Goal: Transaction & Acquisition: Purchase product/service

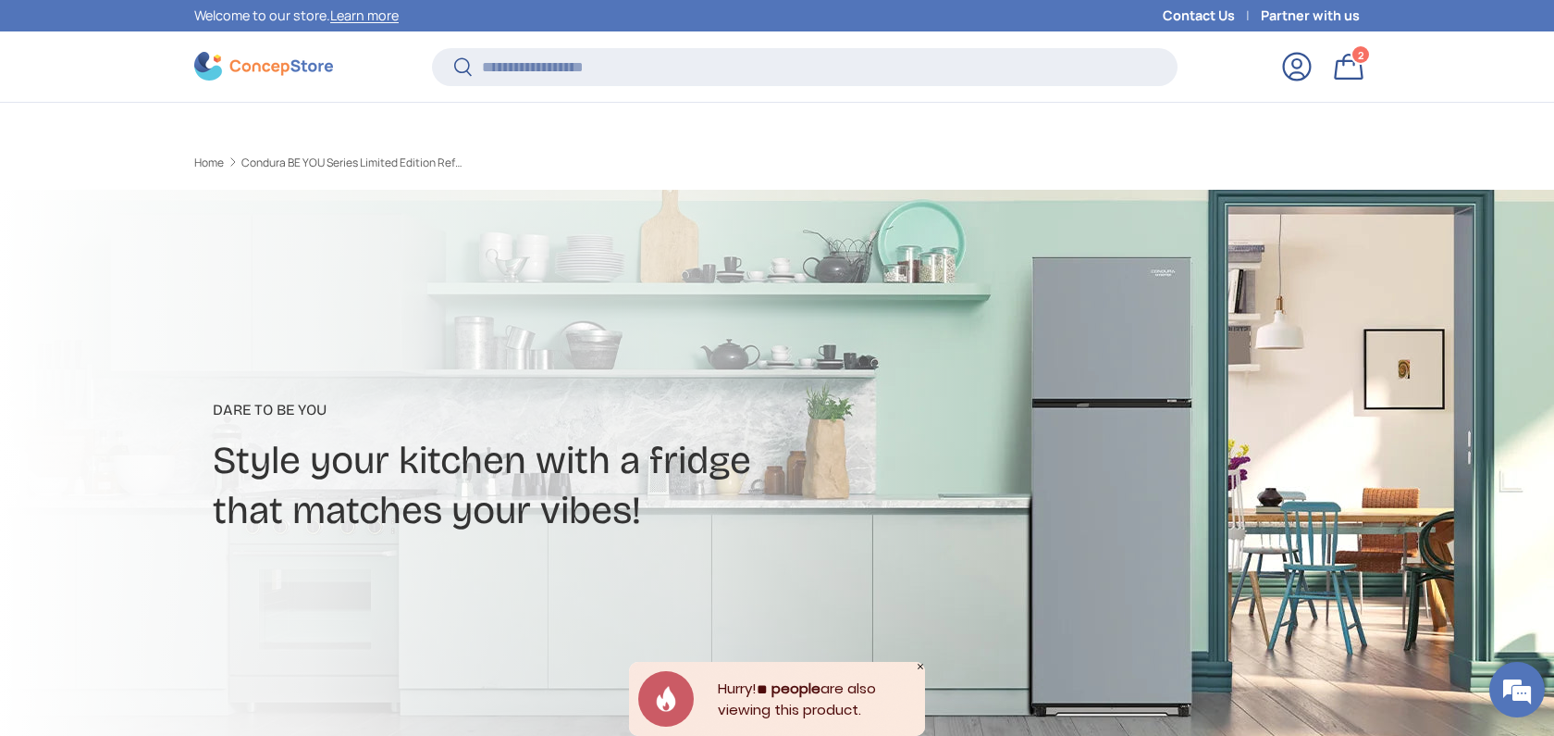
click at [605, 48] on input "Search" at bounding box center [805, 67] width 746 height 38
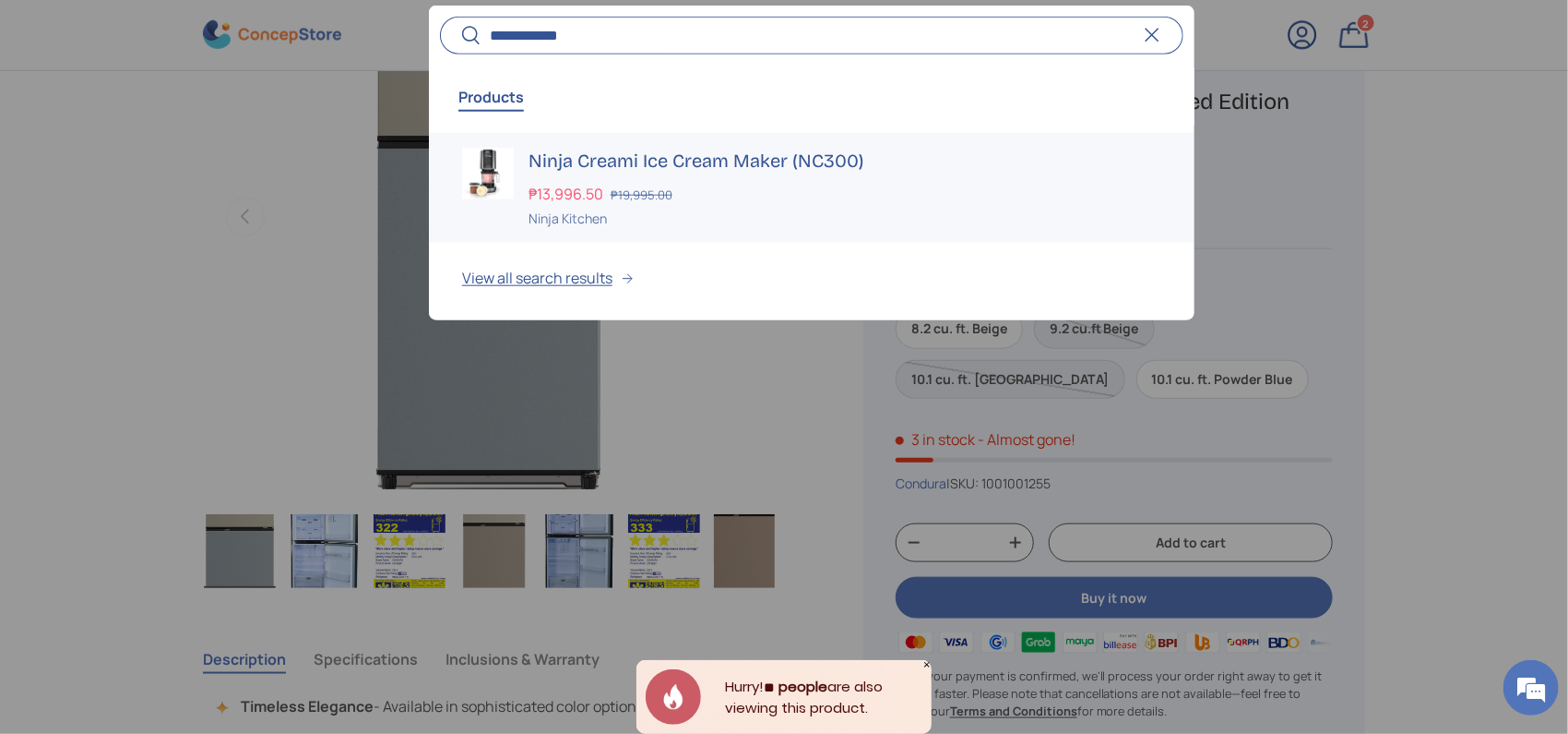
type input "**********"
click at [602, 147] on h3 "Ninja Creami Ice Cream Maker (NC300)" at bounding box center [844, 160] width 633 height 26
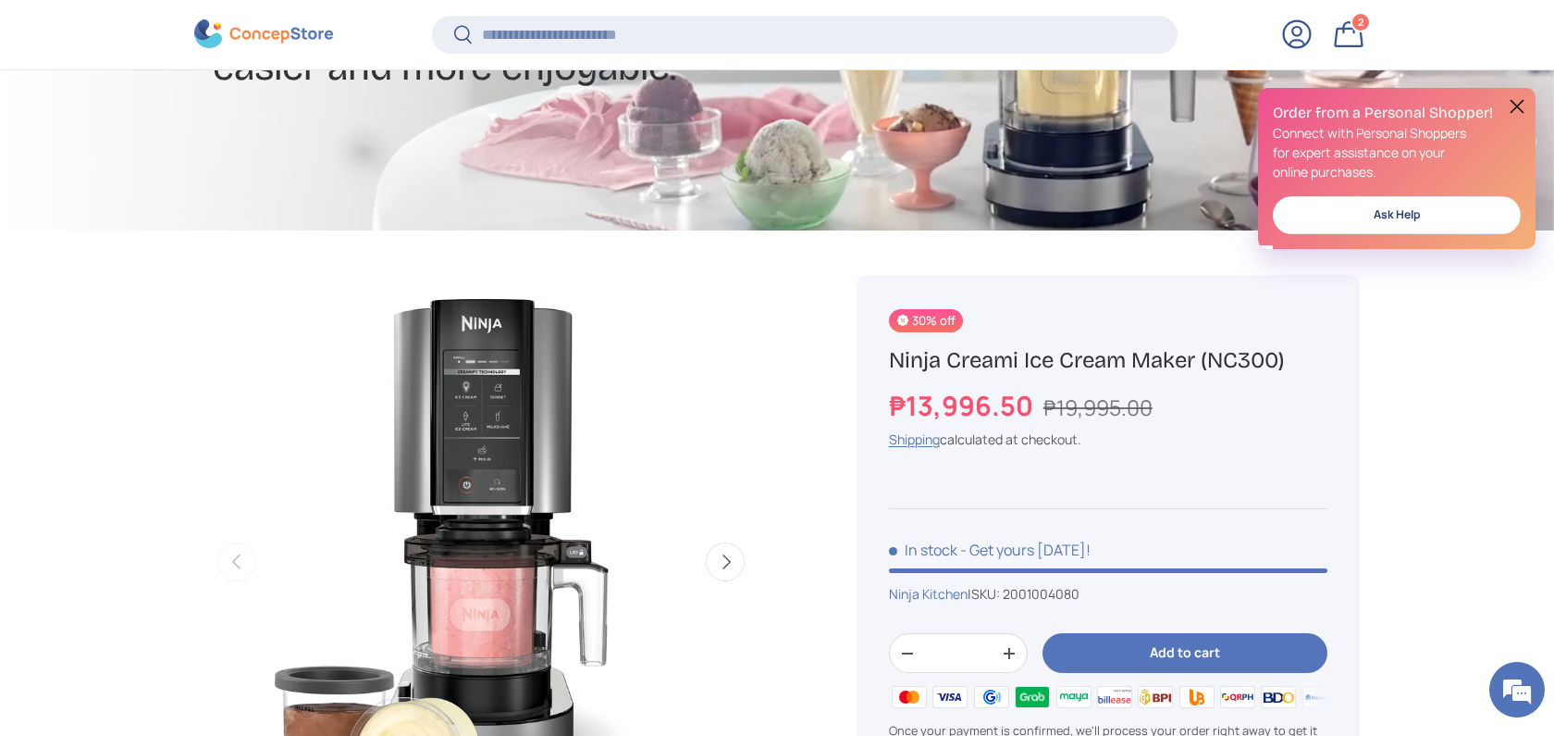
scroll to position [370, 0]
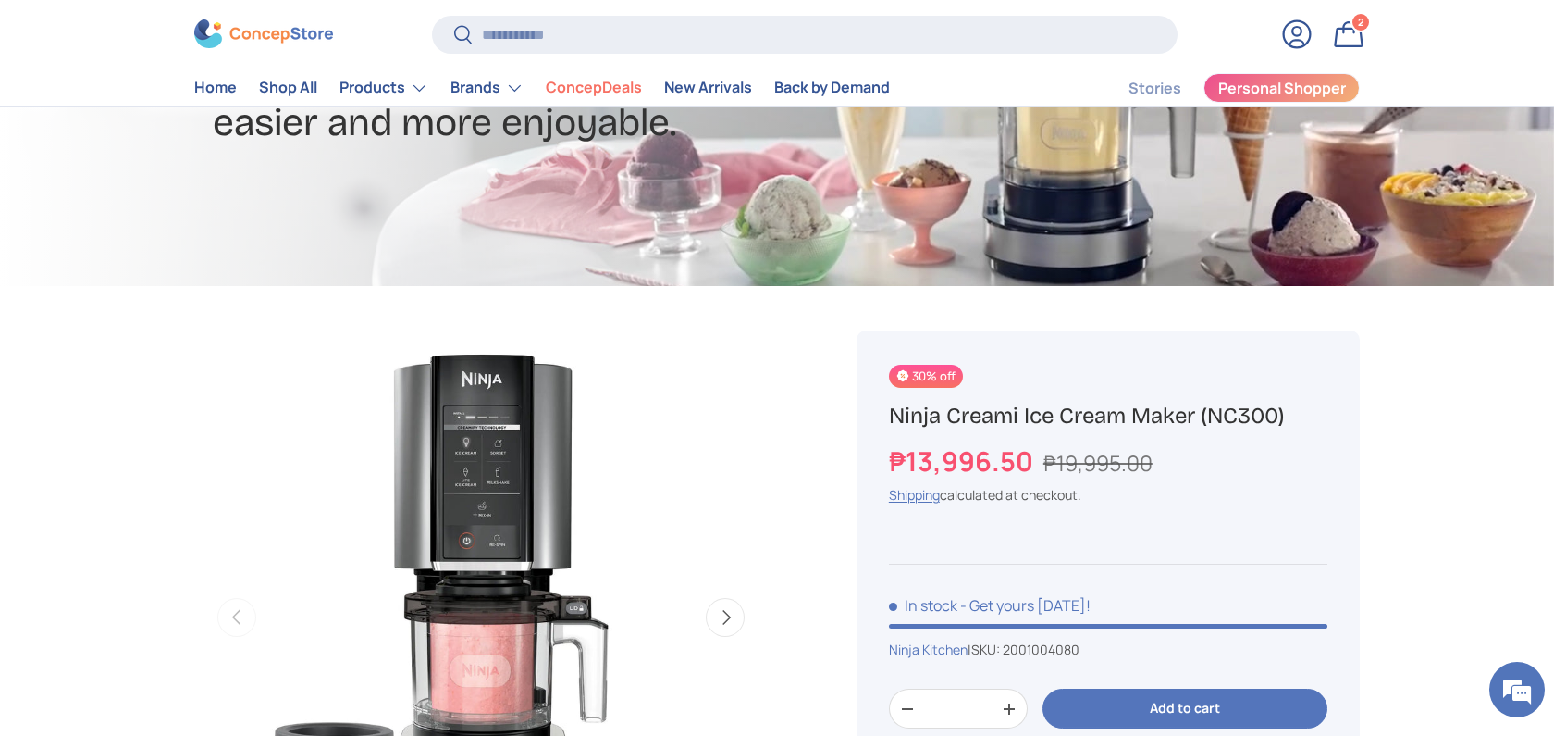
copy h1 "Ninja Creami Ice Cream Maker (NC300)"
drag, startPoint x: 1327, startPoint y: 416, endPoint x: 882, endPoint y: 412, distance: 445.0
click at [882, 412] on div "30% off Ninja Creami Ice Cream Maker (NC300) ₱13,996.50 ₱19,995.00 Unit price /…" at bounding box center [1108, 622] width 503 height 584
drag, startPoint x: 1125, startPoint y: 464, endPoint x: 1047, endPoint y: 462, distance: 77.8
click at [1047, 462] on div "₱13,996.50 ₱19,995.00" at bounding box center [1108, 461] width 439 height 40
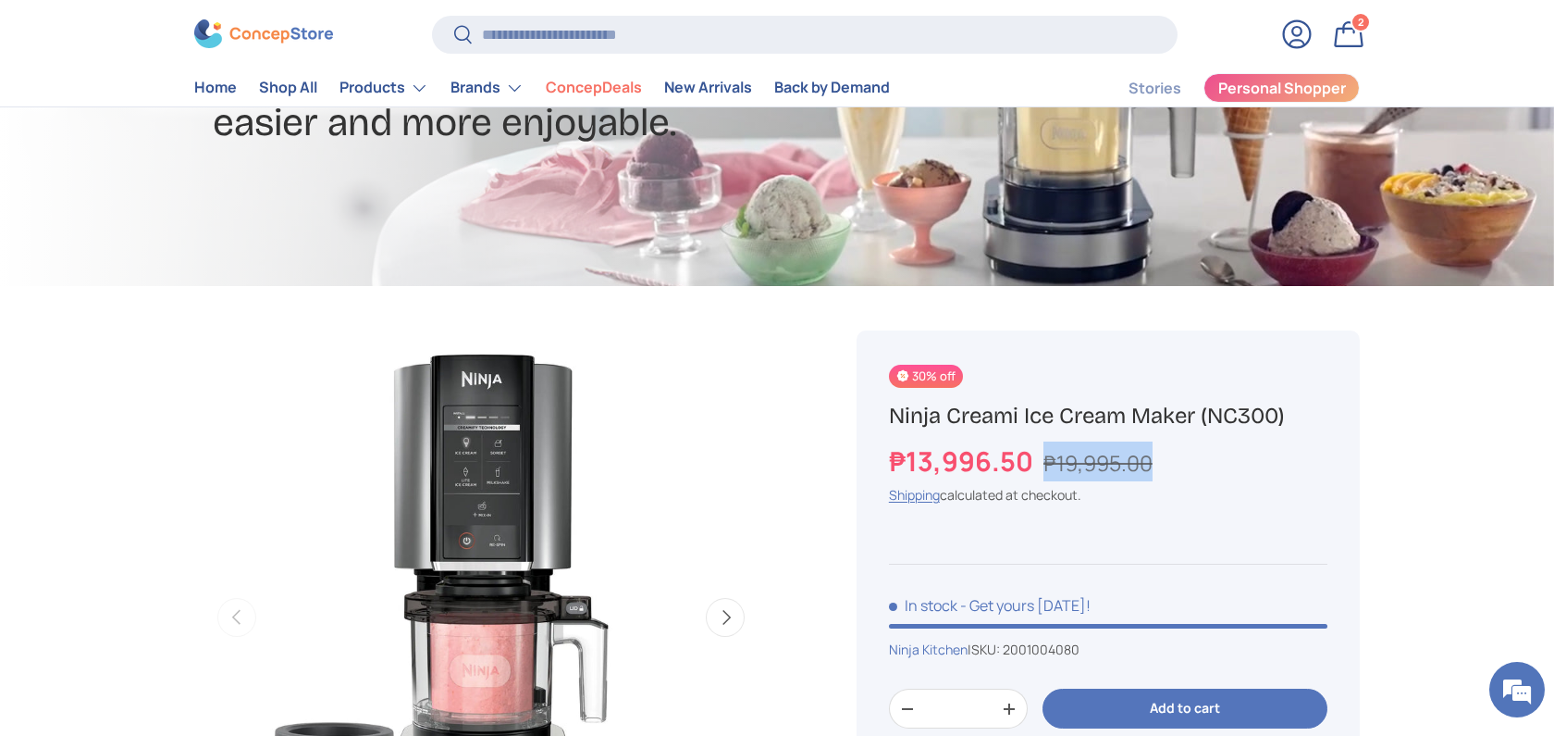
copy s "₱19,995.00"
click at [893, 463] on strong "₱13,996.50" at bounding box center [963, 460] width 149 height 37
copy strong "₱"
copy strong "₱13,996.50"
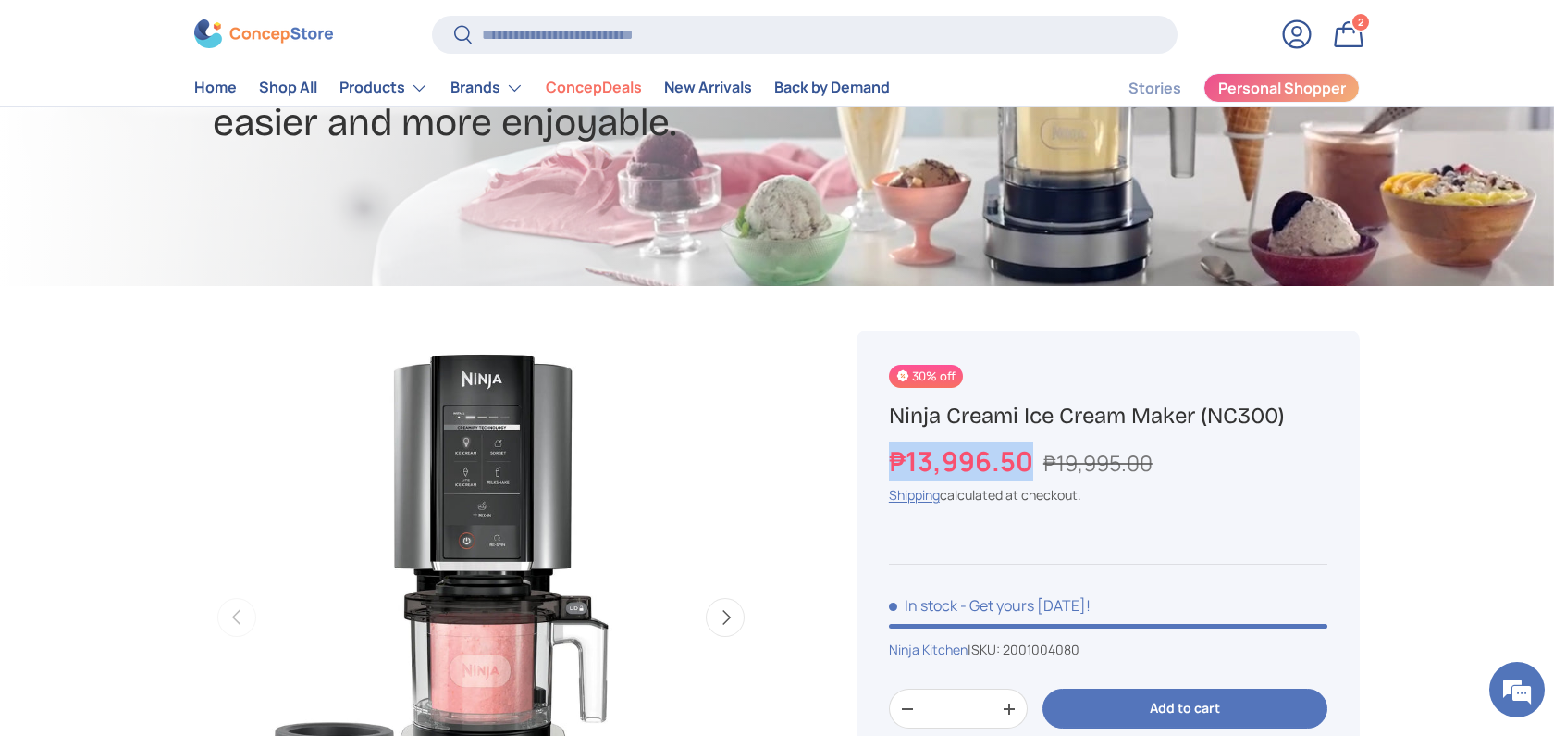
drag, startPoint x: 1026, startPoint y: 458, endPoint x: 891, endPoint y: 455, distance: 135.1
click at [891, 455] on strong "₱13,996.50" at bounding box center [963, 460] width 149 height 37
